Goal: Transaction & Acquisition: Purchase product/service

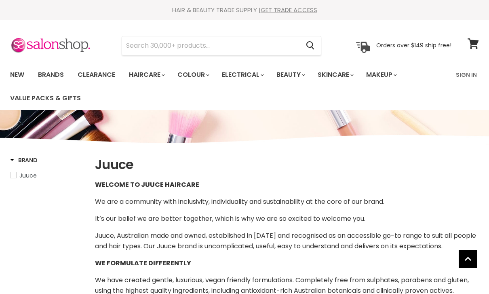
select select "manual"
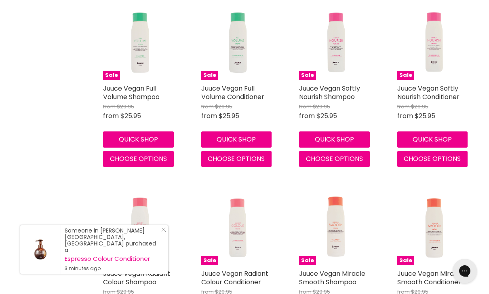
scroll to position [371, 0]
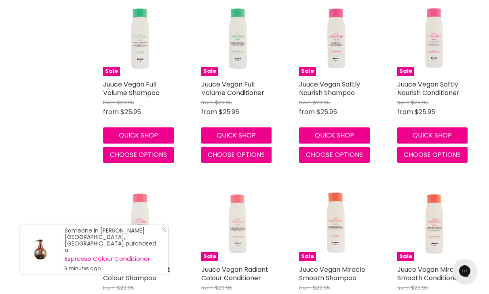
click at [351, 131] on button "Quick shop" at bounding box center [334, 135] width 71 height 16
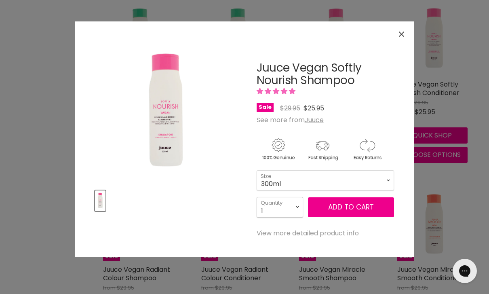
click at [295, 211] on select "1 2 3 4 5 6 7 8 9 10+" at bounding box center [280, 207] width 46 height 20
select select "3"
type input "3"
click at [379, 204] on button "Add to cart" at bounding box center [351, 207] width 86 height 20
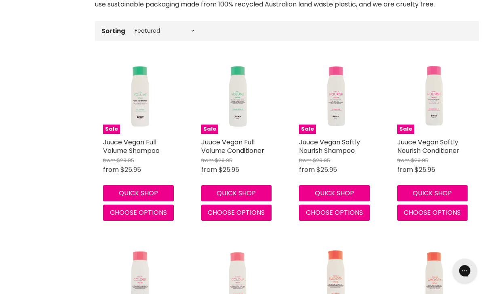
click at [446, 191] on button "Quick shop" at bounding box center [432, 193] width 71 height 16
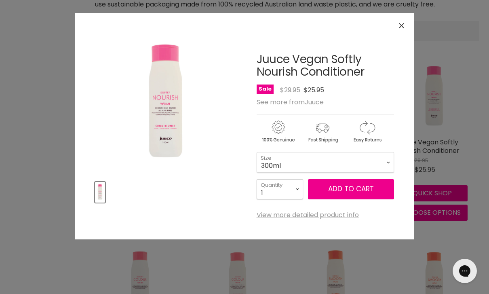
click at [294, 191] on select "1 2 3 4 5 6 7 8 9 10+" at bounding box center [280, 189] width 46 height 20
select select "3"
type input "3"
click at [361, 194] on span "Add to cart" at bounding box center [351, 189] width 46 height 10
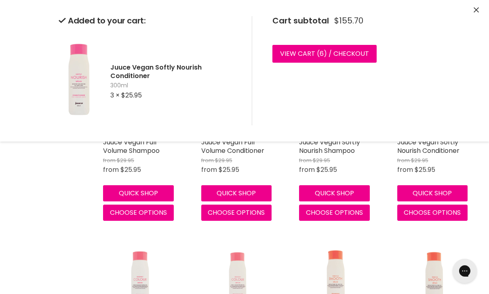
click at [354, 57] on link "View cart ( 6 ) / Checkout" at bounding box center [324, 54] width 104 height 18
